Goal: Information Seeking & Learning: Compare options

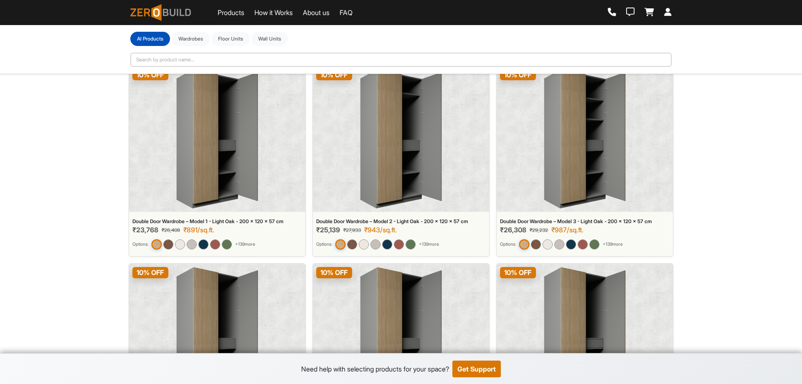
scroll to position [27, 0]
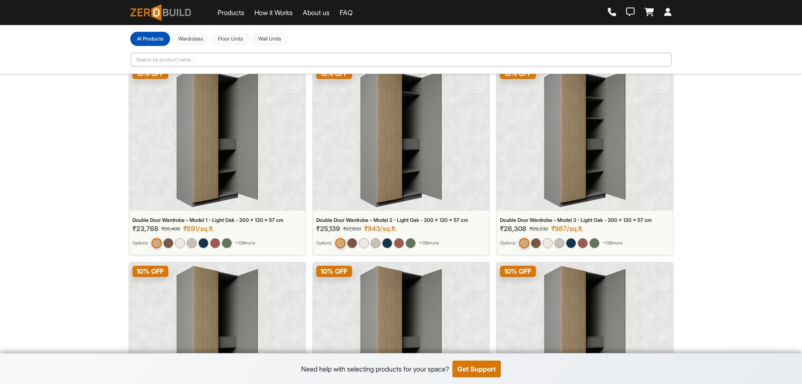
click at [213, 141] on img at bounding box center [217, 138] width 82 height 140
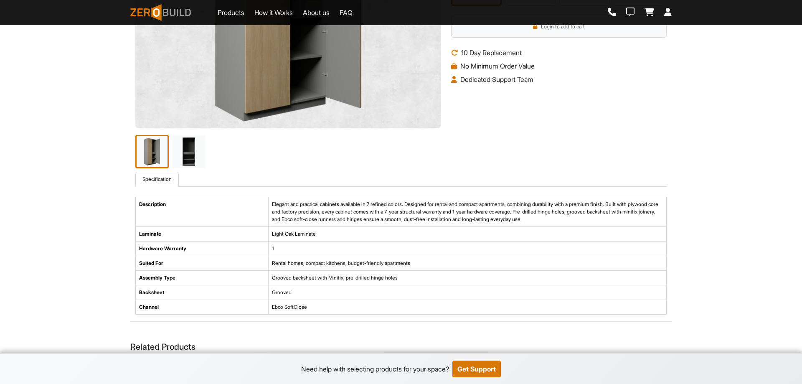
scroll to position [187, 0]
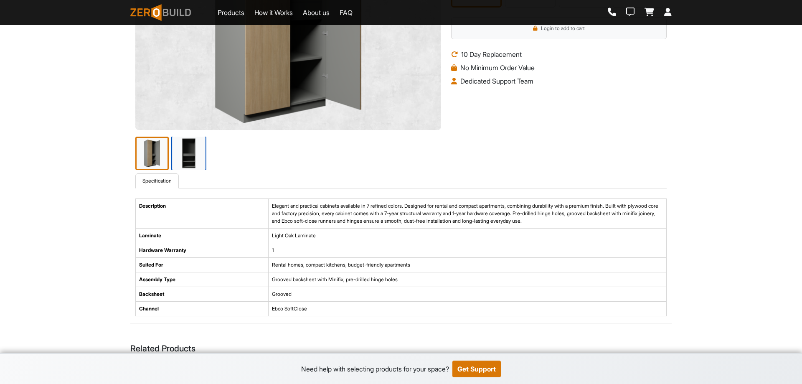
click at [183, 146] on img at bounding box center [188, 153] width 35 height 35
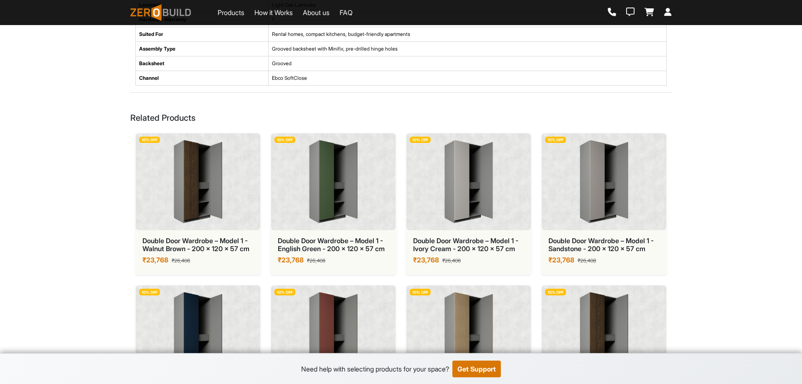
scroll to position [0, 0]
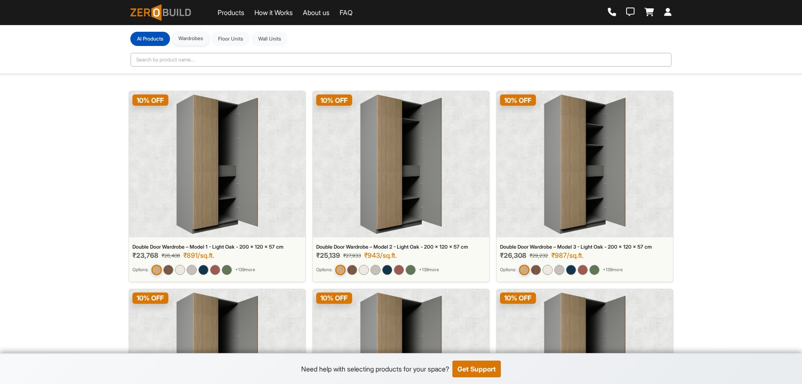
click at [197, 34] on button "Wardrobes" at bounding box center [191, 38] width 38 height 14
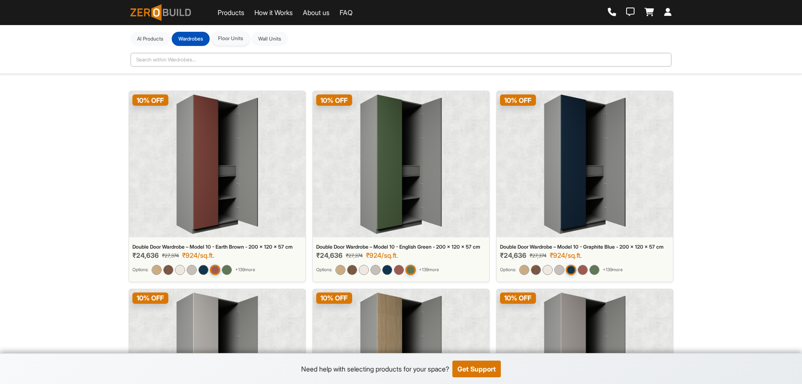
click at [228, 37] on button "Floor Units" at bounding box center [230, 38] width 38 height 14
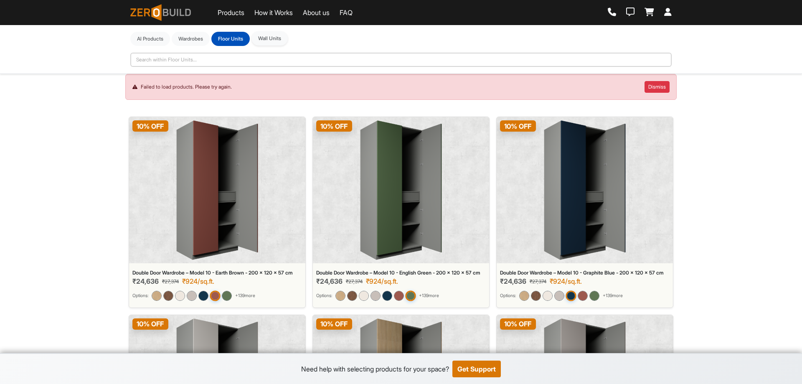
click at [272, 35] on button "Wall Units" at bounding box center [270, 38] width 36 height 14
click at [191, 33] on button "Wardrobes" at bounding box center [191, 38] width 38 height 14
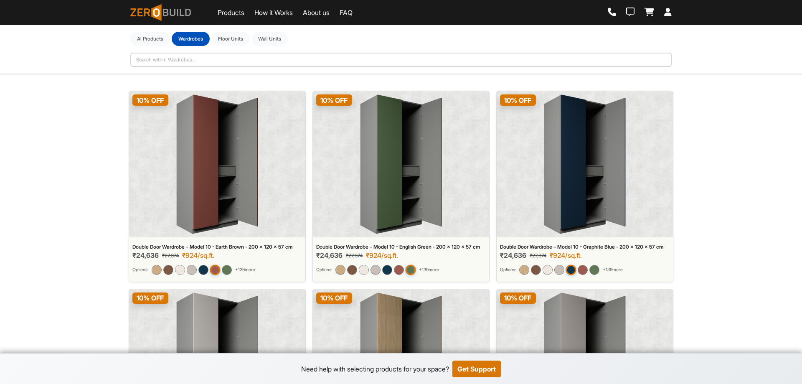
click at [266, 163] on div "10 % OFF" at bounding box center [217, 164] width 176 height 146
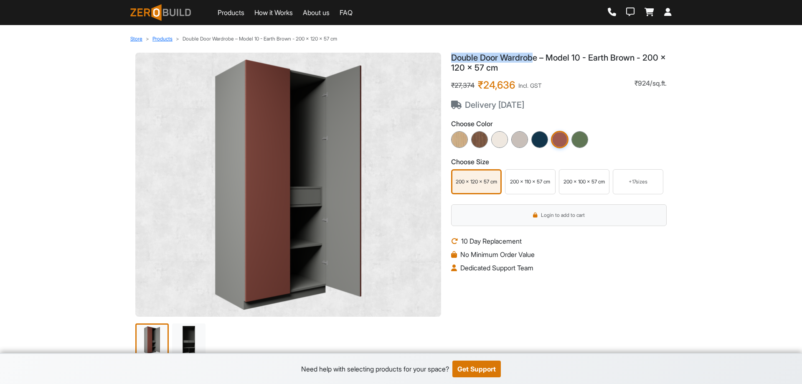
drag, startPoint x: 448, startPoint y: 58, endPoint x: 537, endPoint y: 55, distance: 89.5
click at [537, 55] on div "Double Door Wardrobe – Model 10 - Earth Brown - 200 x 120 x 57 cm ₹27,374 ₹24,6…" at bounding box center [559, 207] width 226 height 308
drag, startPoint x: 515, startPoint y: 67, endPoint x: 448, endPoint y: 50, distance: 69.4
copy h1 "Double Door Wardrobe – Model 10 - Earth Brown - 200 x 120 x 57 cm"
